Goal: Task Accomplishment & Management: Manage account settings

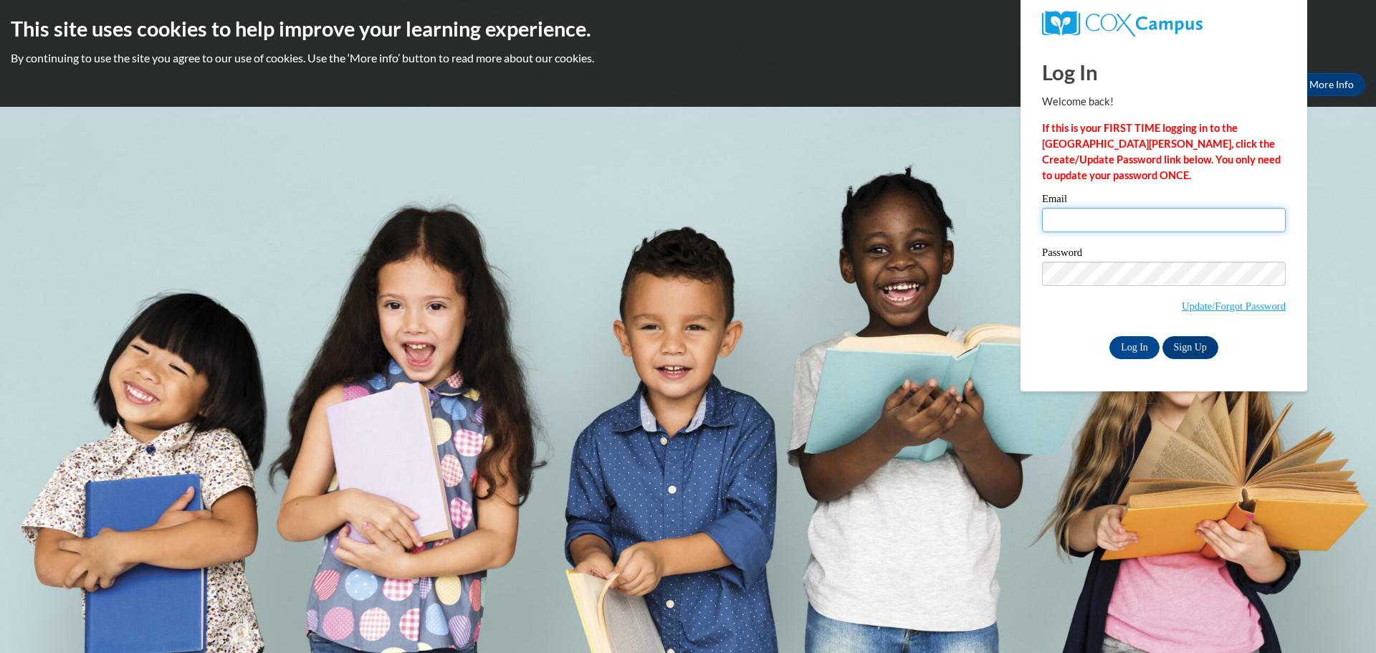
click at [1106, 226] on input "Email" at bounding box center [1164, 220] width 244 height 24
type input "[EMAIL_ADDRESS][DOMAIN_NAME]"
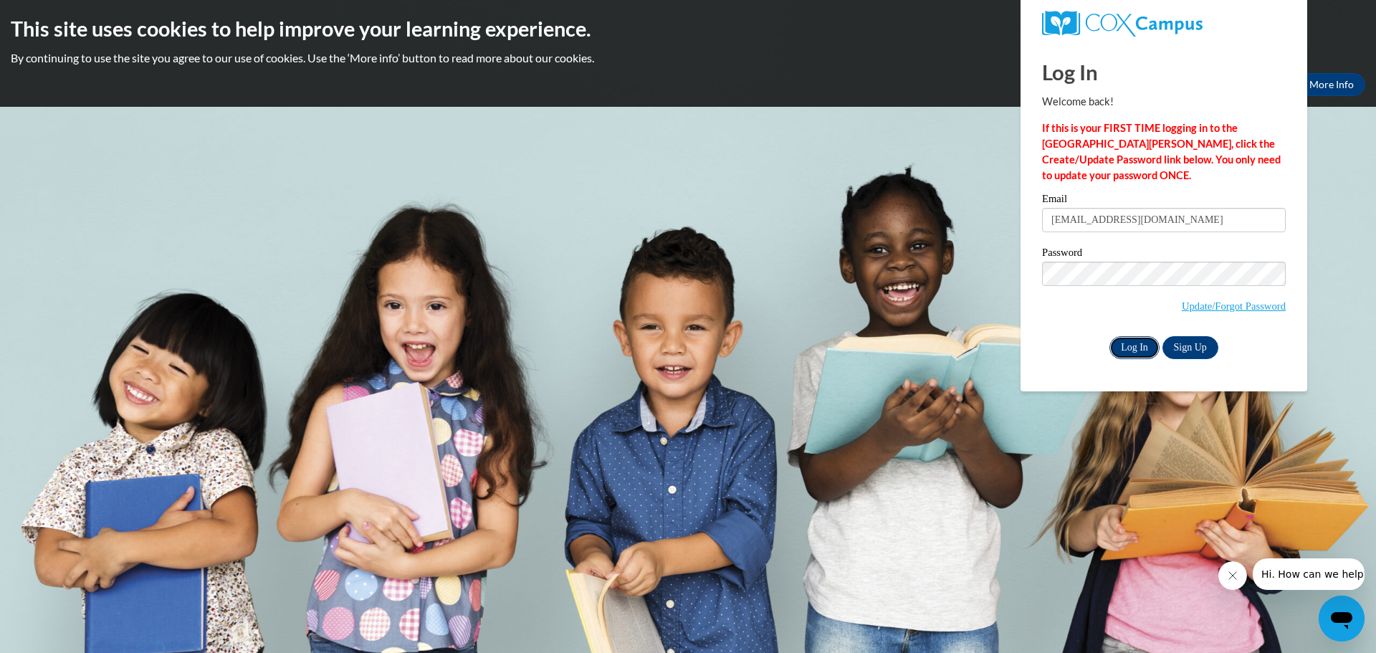
click at [1145, 341] on input "Log In" at bounding box center [1134, 347] width 50 height 23
click at [1126, 347] on input "Log In" at bounding box center [1134, 347] width 50 height 23
click at [1082, 221] on input "[EMAIL_ADDRESS][DOMAIN_NAME]" at bounding box center [1164, 220] width 244 height 24
click at [192, 45] on div "This site uses cookies to help improve your learning experience. By continuing …" at bounding box center [688, 53] width 1376 height 107
click at [1329, 66] on p "By continuing to use the site you agree to our use of cookies. Use the ‘More in…" at bounding box center [688, 58] width 1354 height 16
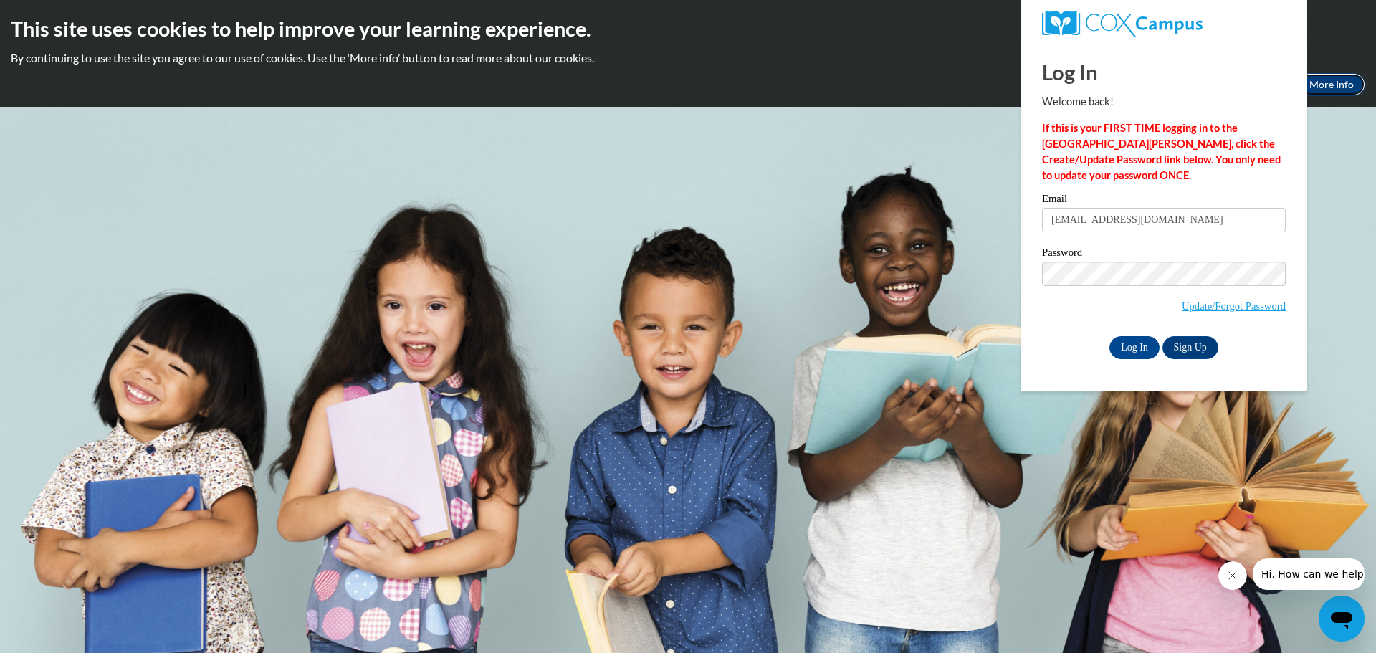
click at [1325, 89] on link "More Info" at bounding box center [1331, 84] width 67 height 23
click at [1229, 565] on button "Close message from company" at bounding box center [1231, 575] width 29 height 29
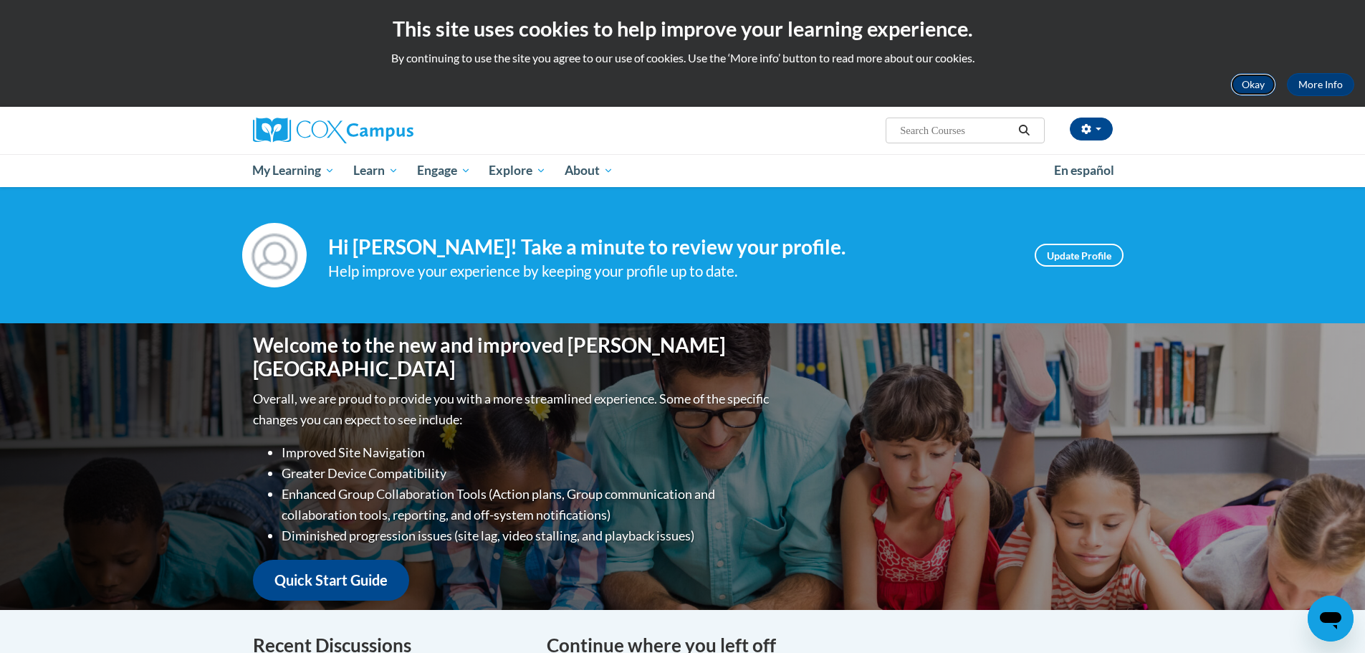
click at [1243, 80] on button "Okay" at bounding box center [1253, 84] width 46 height 23
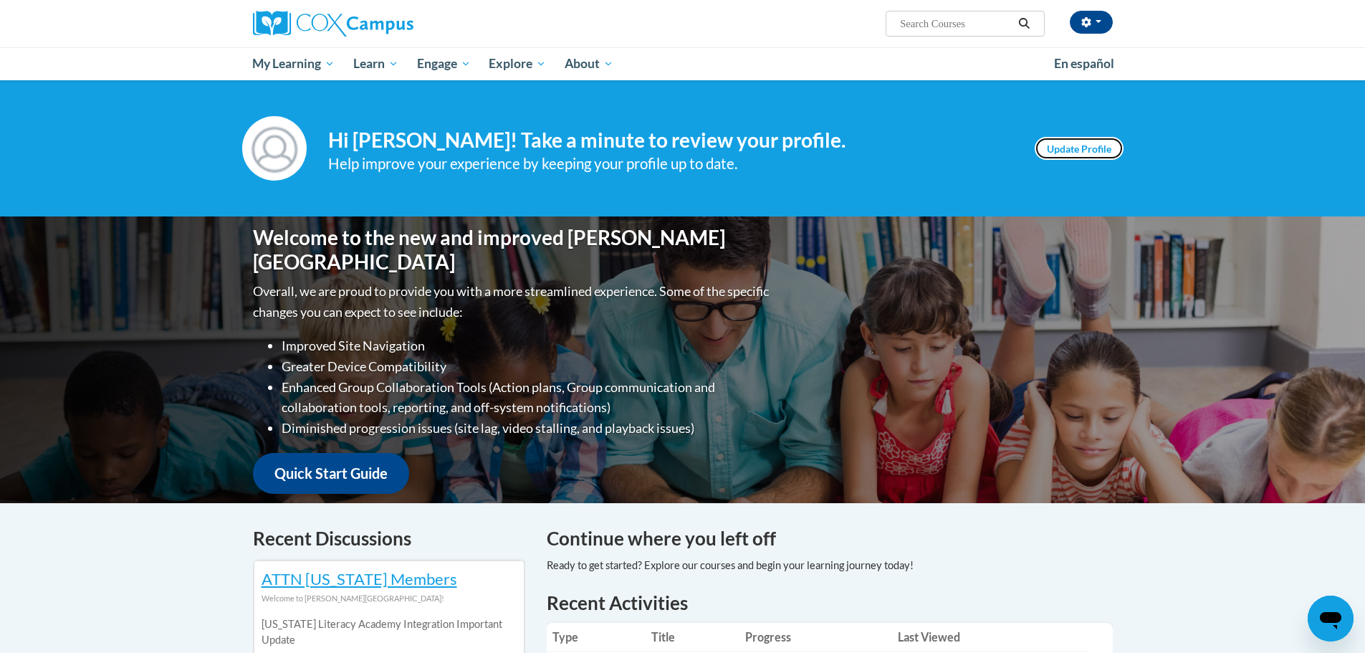
click at [1056, 143] on link "Update Profile" at bounding box center [1079, 148] width 89 height 23
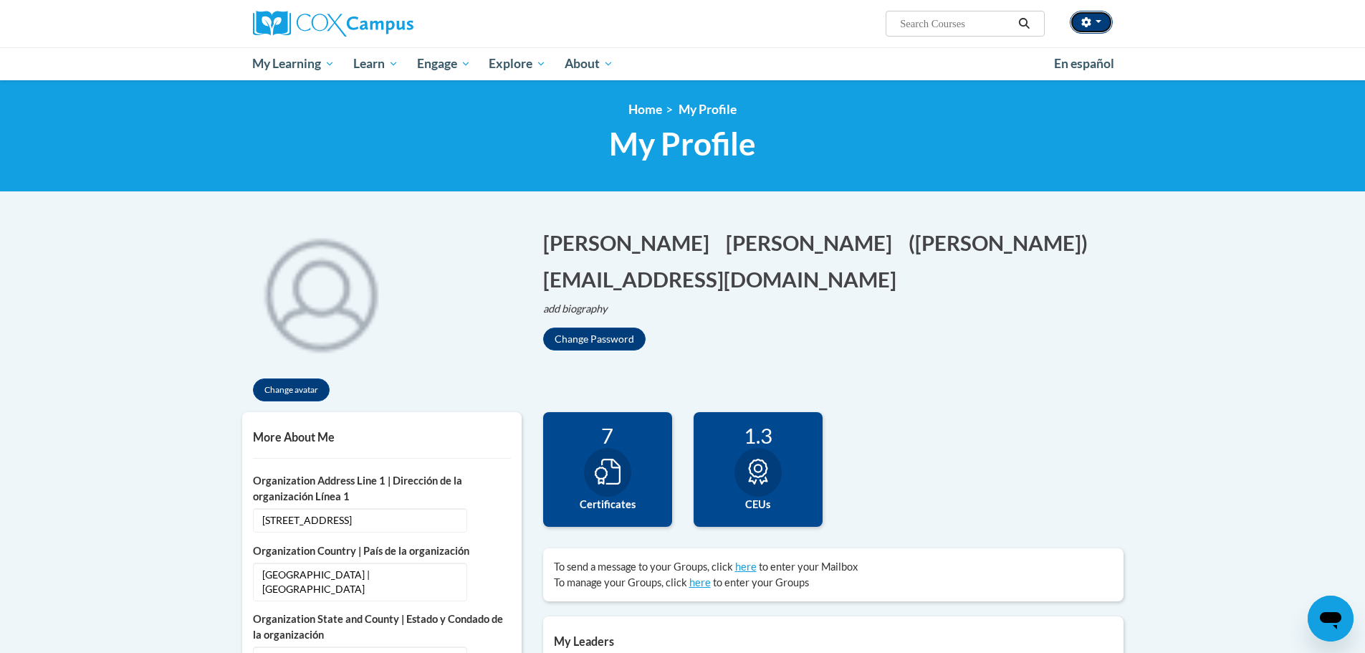
click at [1104, 17] on button "button" at bounding box center [1091, 22] width 43 height 23
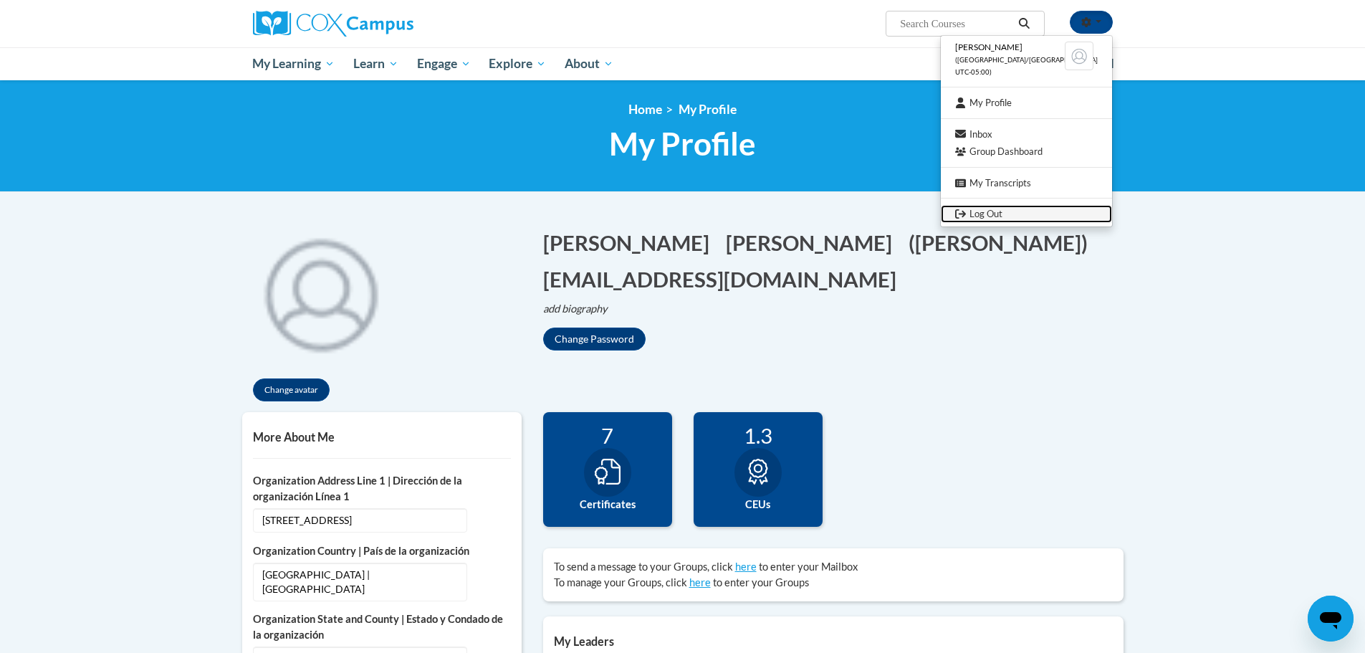
click at [1041, 213] on link "Log Out" at bounding box center [1026, 214] width 171 height 18
